Goal: Transaction & Acquisition: Book appointment/travel/reservation

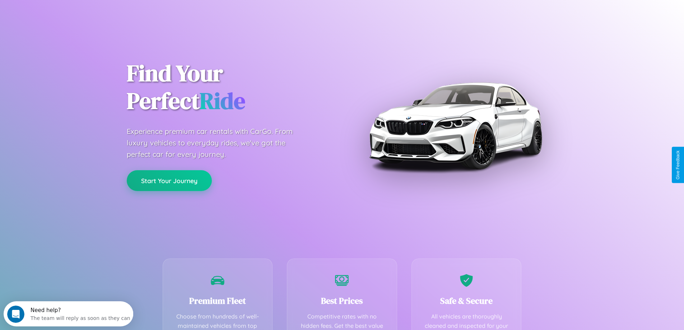
click at [169, 181] on button "Start Your Journey" at bounding box center [169, 180] width 85 height 21
click at [169, 180] on button "Start Your Journey" at bounding box center [169, 180] width 85 height 21
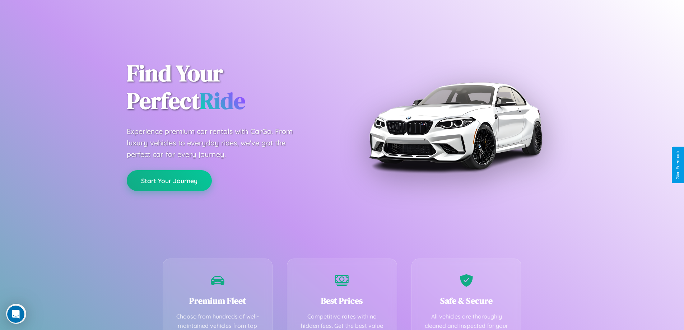
click at [169, 180] on button "Start Your Journey" at bounding box center [169, 180] width 85 height 21
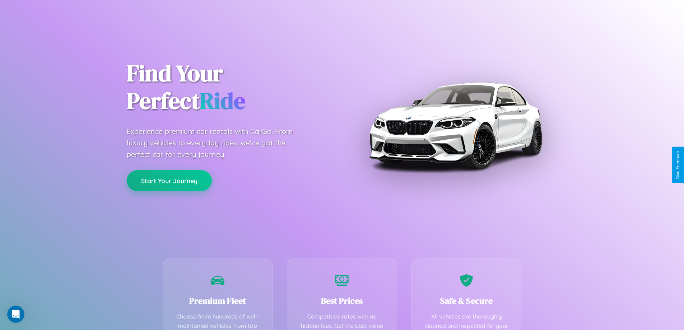
click at [169, 180] on button "Start Your Journey" at bounding box center [169, 180] width 85 height 21
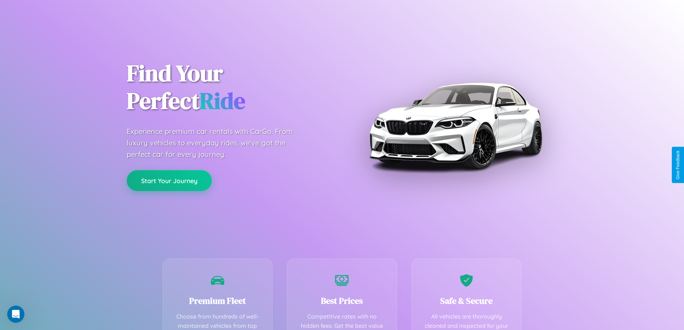
click at [169, 180] on button "Start Your Journey" at bounding box center [169, 180] width 85 height 21
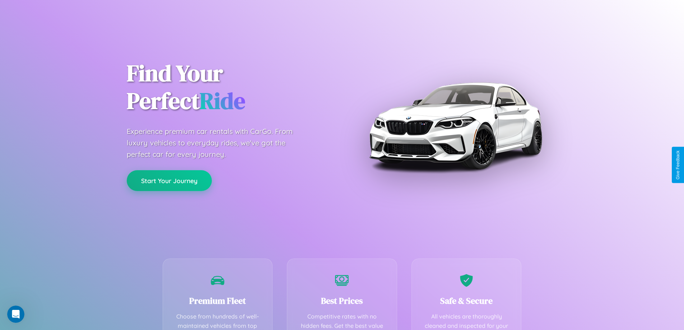
click at [169, 180] on button "Start Your Journey" at bounding box center [169, 180] width 85 height 21
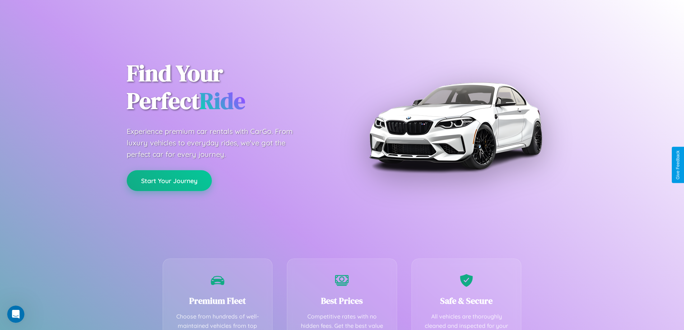
click at [169, 180] on button "Start Your Journey" at bounding box center [169, 180] width 85 height 21
